Goal: Information Seeking & Learning: Learn about a topic

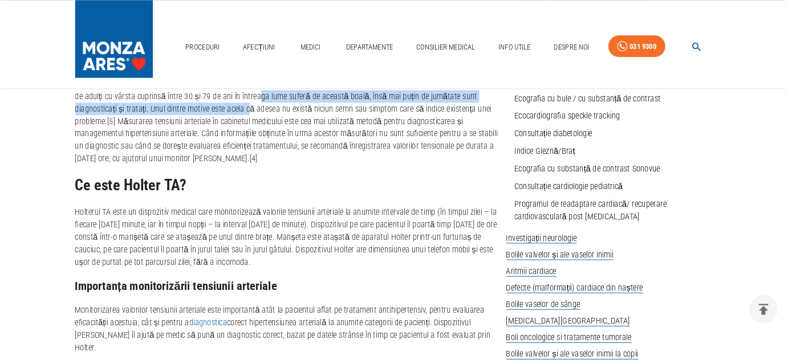
scroll to position [570, 0]
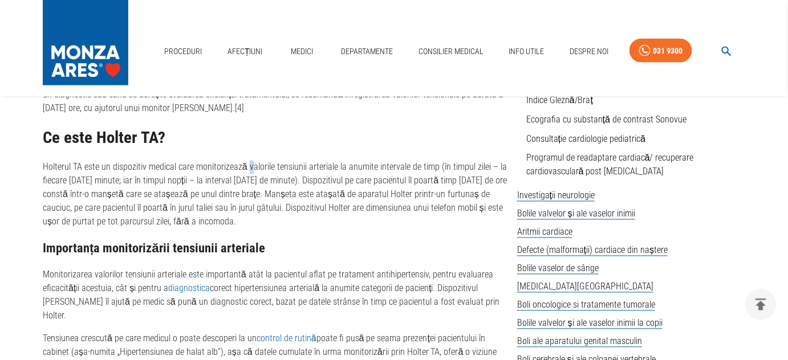
drag, startPoint x: 248, startPoint y: 168, endPoint x: 249, endPoint y: 186, distance: 18.3
click at [249, 185] on p "Holterul TA este un dispozitiv medical care monitorizează valorile tensiunii ar…" at bounding box center [275, 195] width 465 height 68
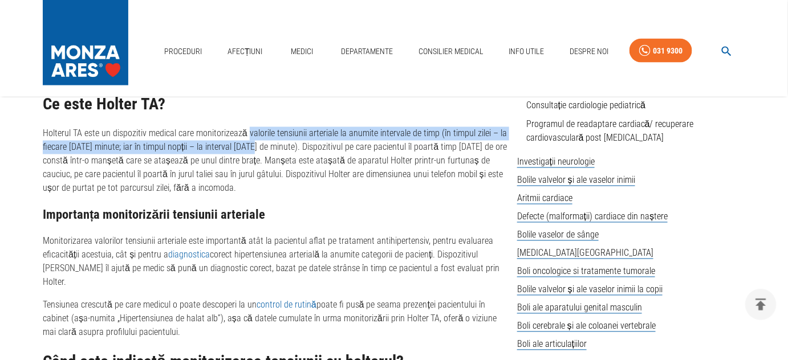
scroll to position [673, 0]
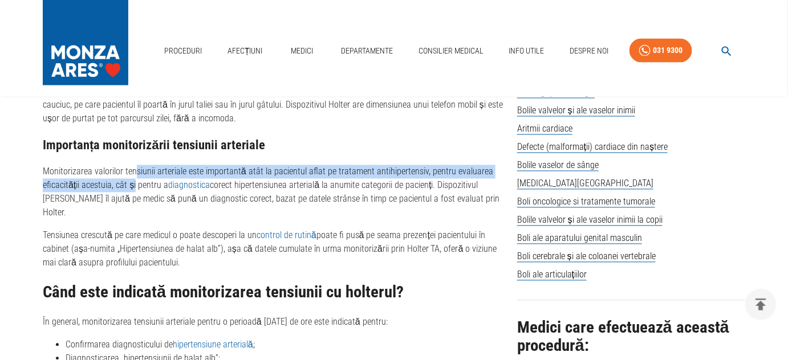
drag, startPoint x: 133, startPoint y: 184, endPoint x: 131, endPoint y: 193, distance: 9.0
click at [133, 192] on p "Monitorizarea valorilor tensiunii arteriale este importantă atât la pacientul a…" at bounding box center [275, 192] width 465 height 55
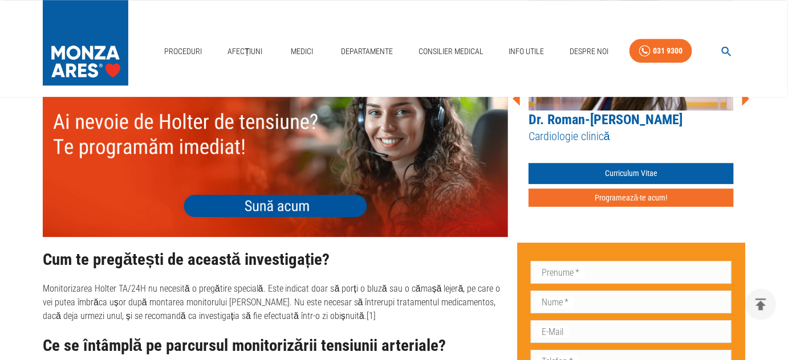
scroll to position [1191, 0]
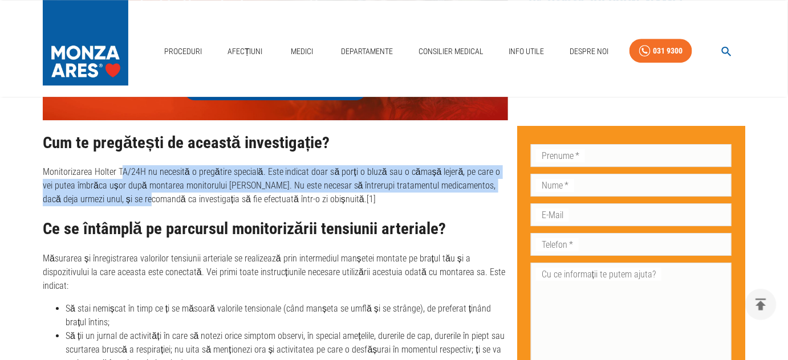
drag, startPoint x: 121, startPoint y: 154, endPoint x: 115, endPoint y: 180, distance: 27.0
click at [119, 180] on p "Monitorizarea Holter TA/24H nu necesită o pregătire specială. Este indicat doar…" at bounding box center [275, 185] width 465 height 41
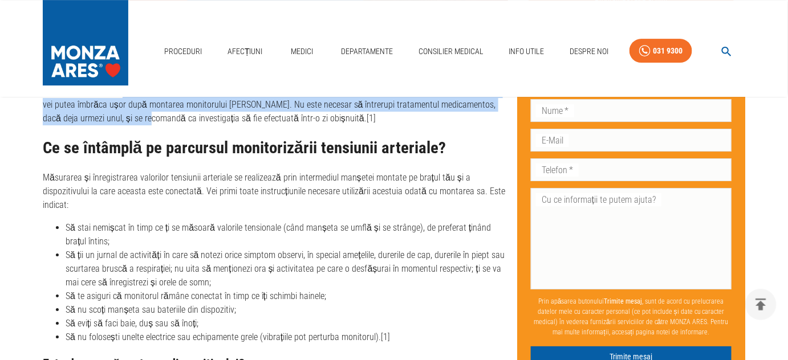
scroll to position [1295, 0]
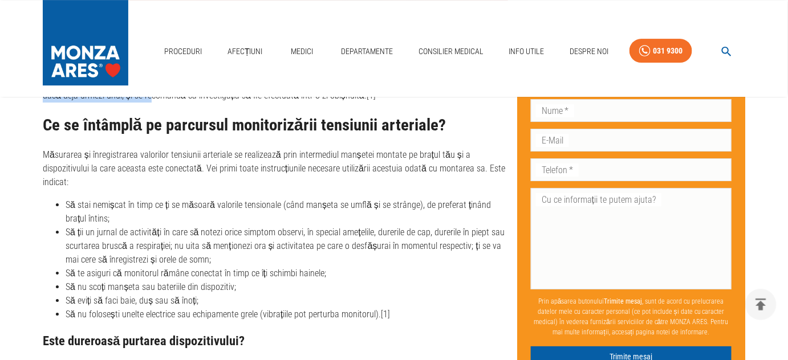
drag, startPoint x: 231, startPoint y: 154, endPoint x: 215, endPoint y: 172, distance: 23.9
click at [218, 172] on p "Măsurarea și înregistrarea valorilor tensiunii arteriale se realizează prin int…" at bounding box center [275, 168] width 465 height 41
click at [251, 201] on li "Să stai nemișcat în timp ce ți se măsoară valorile tensionale (când manșeta se …" at bounding box center [287, 211] width 442 height 27
drag, startPoint x: 162, startPoint y: 141, endPoint x: 162, endPoint y: 162, distance: 21.1
click at [162, 162] on p "Măsurarea și înregistrarea valorilor tensiunii arteriale se realizează prin int…" at bounding box center [275, 168] width 465 height 41
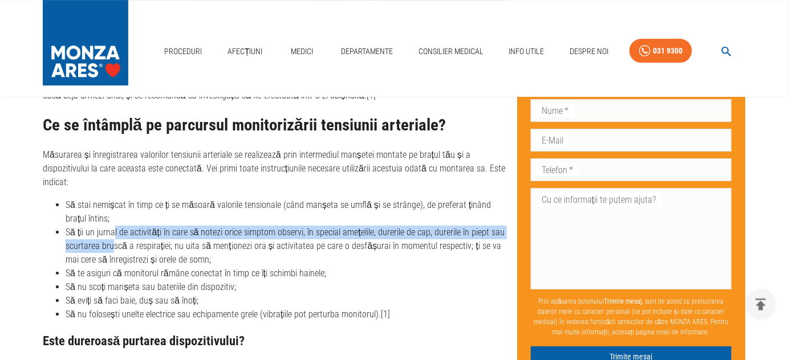
click at [114, 229] on li "Să ții un jurnal de activități în care să notezi orice simptom observi, în spec…" at bounding box center [287, 246] width 442 height 41
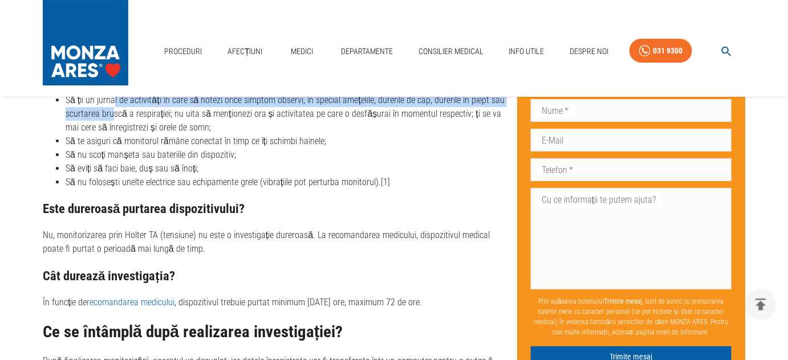
scroll to position [1450, 0]
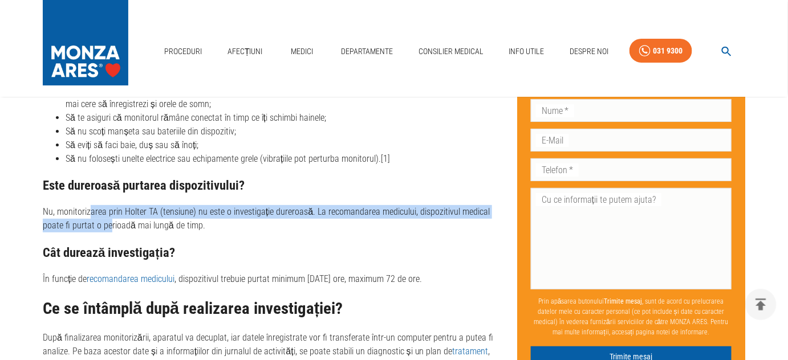
drag, startPoint x: 90, startPoint y: 195, endPoint x: 88, endPoint y: 211, distance: 16.7
click at [88, 211] on p "Nu, monitorizarea prin Holter TA (tensiune) nu este o investigație dureroasă. L…" at bounding box center [275, 218] width 465 height 27
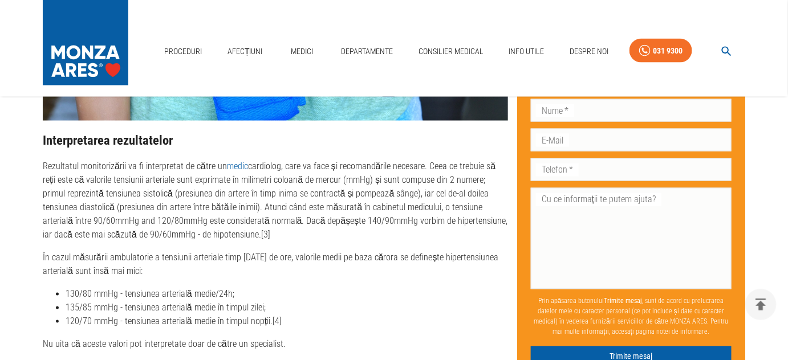
scroll to position [2020, 0]
click at [315, 251] on p "În cazul măsurării ambulatorie a tensiunii arteriale timp [DATE] de ore, valori…" at bounding box center [275, 264] width 465 height 27
drag, startPoint x: 189, startPoint y: 246, endPoint x: 191, endPoint y: 255, distance: 9.4
click at [193, 255] on p "În cazul măsurării ambulatorie a tensiunii arteriale timp [DATE] de ore, valori…" at bounding box center [275, 264] width 465 height 27
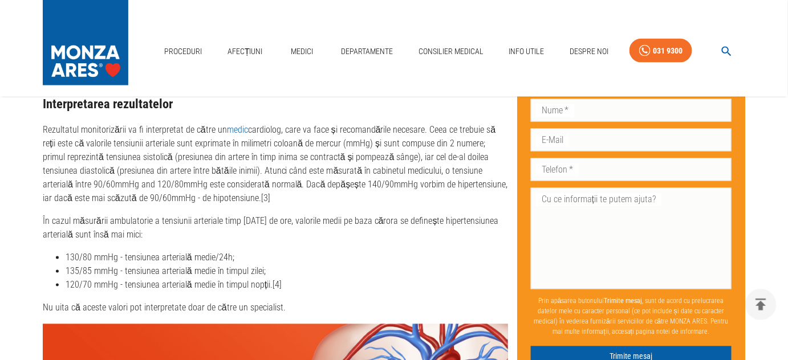
scroll to position [2124, 0]
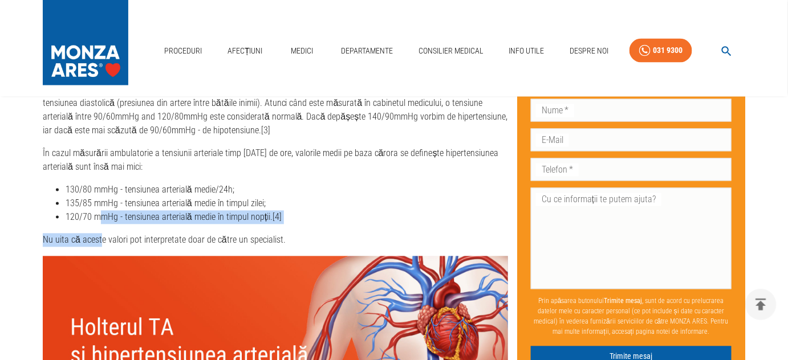
drag, startPoint x: 100, startPoint y: 201, endPoint x: 100, endPoint y: 213, distance: 12.5
click at [100, 213] on div "Ce se întâmplă după realizarea investigației? După finalizarea monitorizării, a…" at bounding box center [275, 243] width 465 height 1234
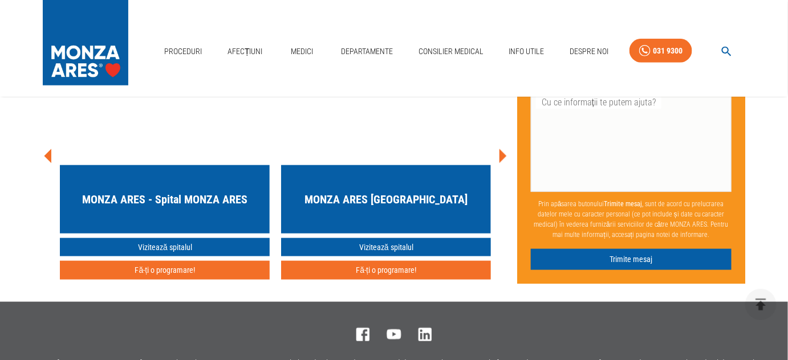
scroll to position [3316, 0]
